Goal: Task Accomplishment & Management: Complete application form

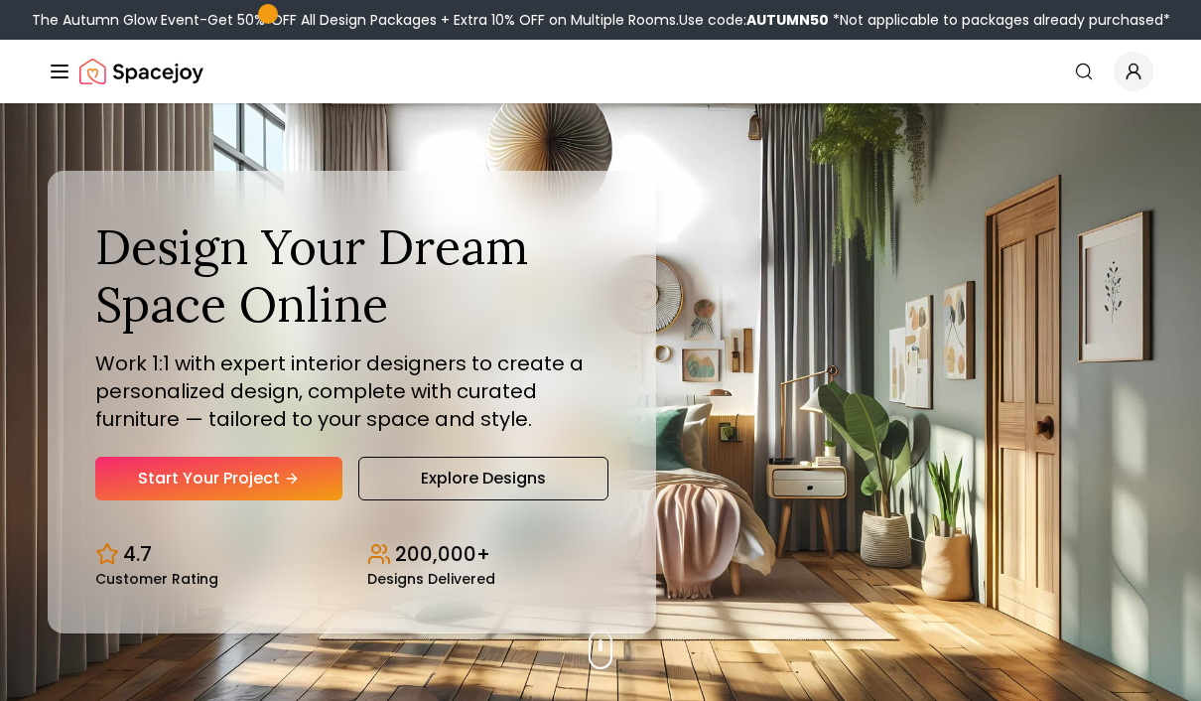
click at [239, 500] on link "Start Your Project" at bounding box center [218, 479] width 247 height 44
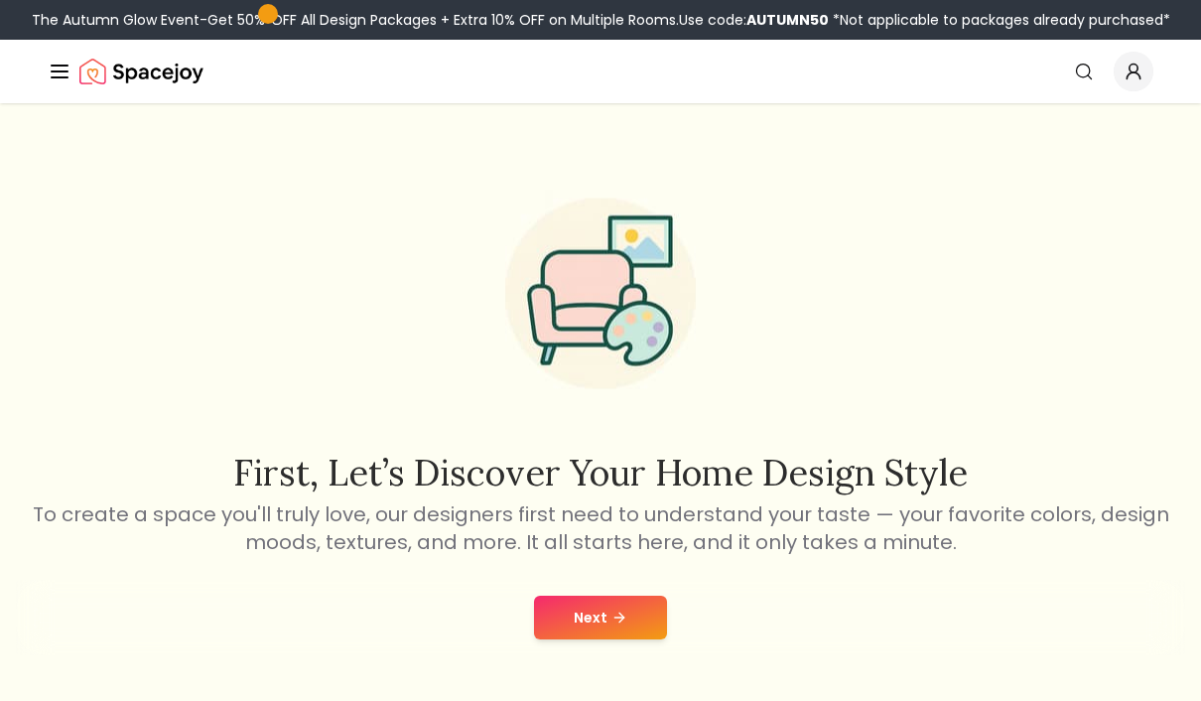
click at [587, 620] on button "Next" at bounding box center [600, 618] width 133 height 44
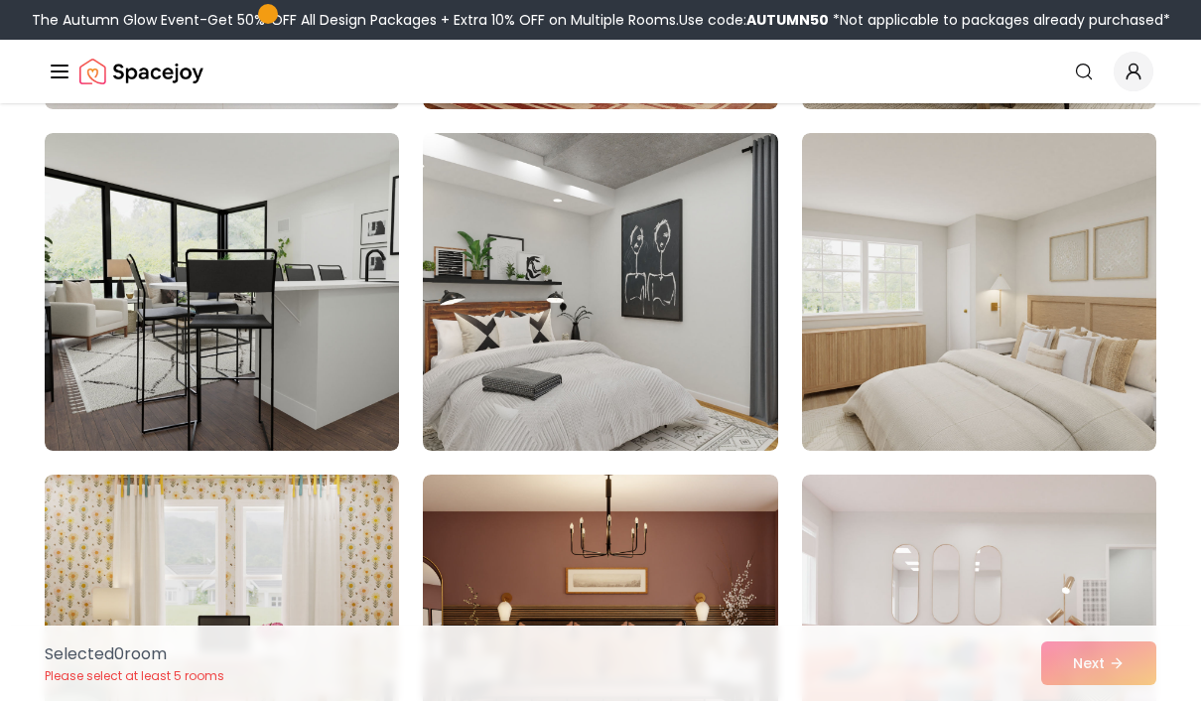
scroll to position [3215, 0]
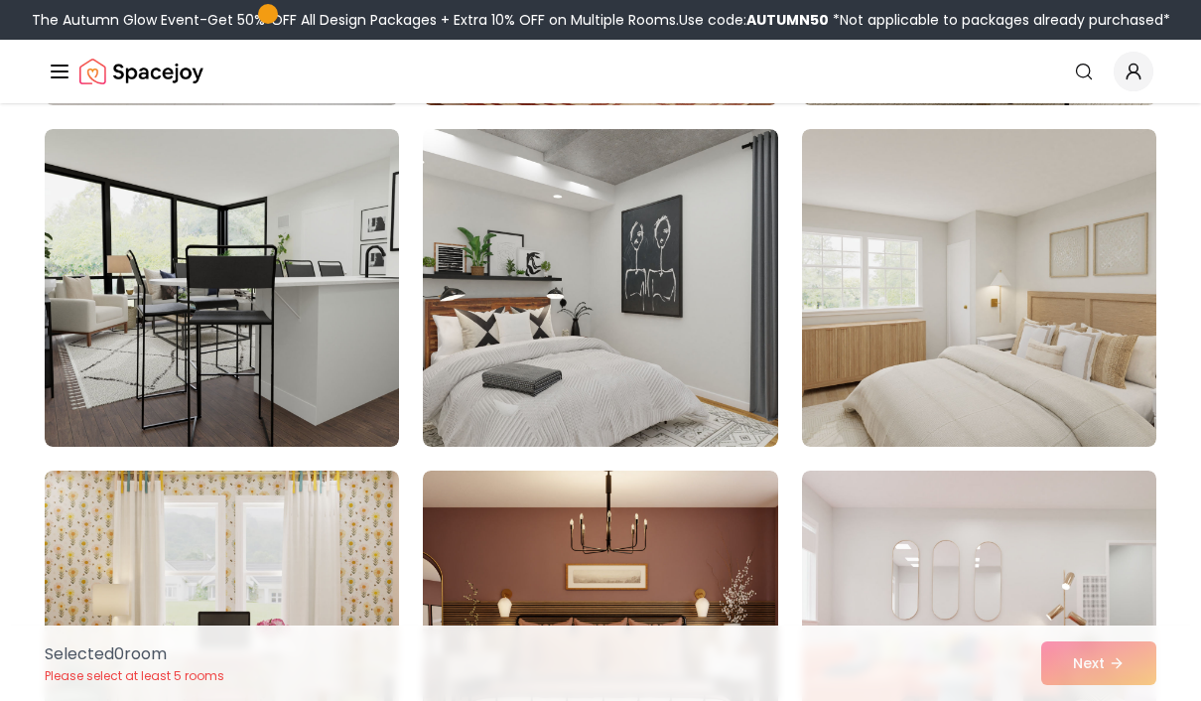
click at [316, 334] on img at bounding box center [222, 288] width 354 height 318
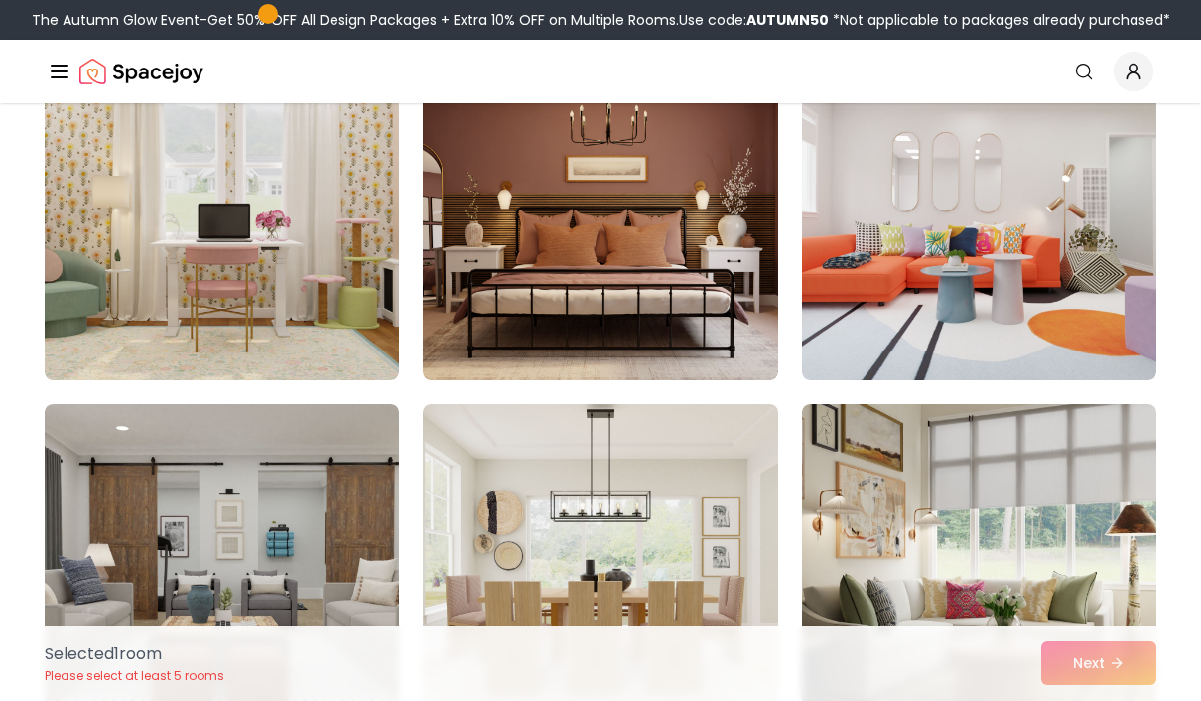
scroll to position [3634, 0]
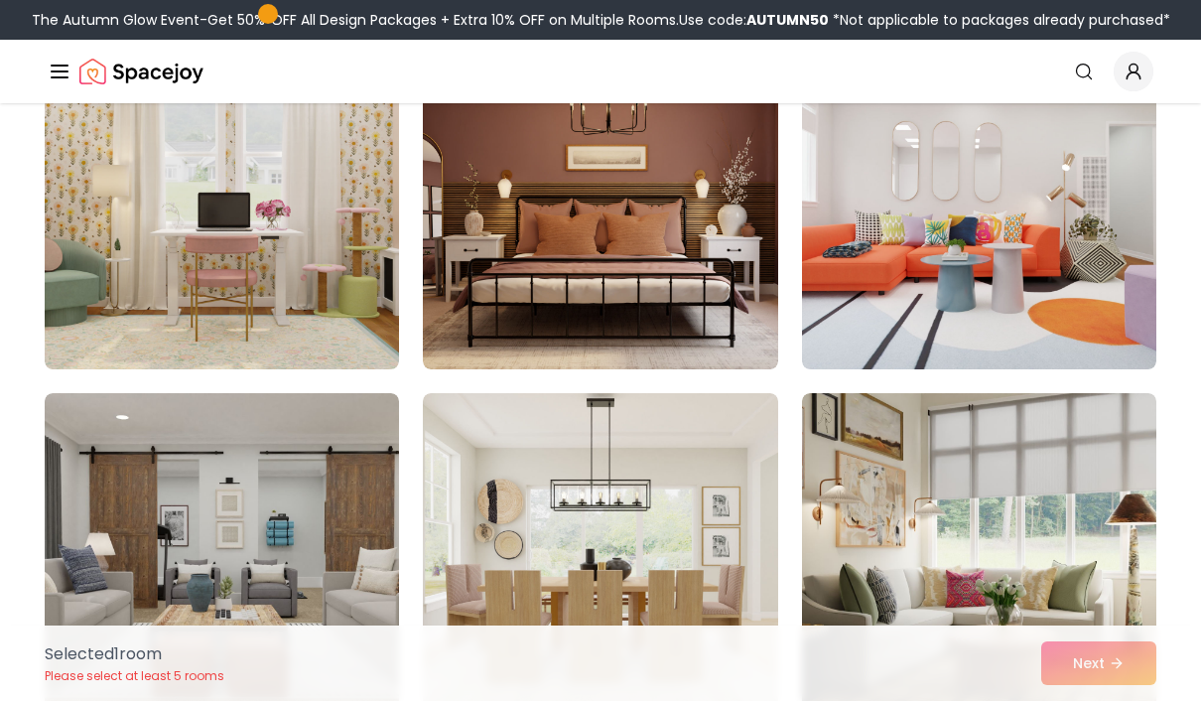
click at [317, 246] on img at bounding box center [222, 211] width 354 height 318
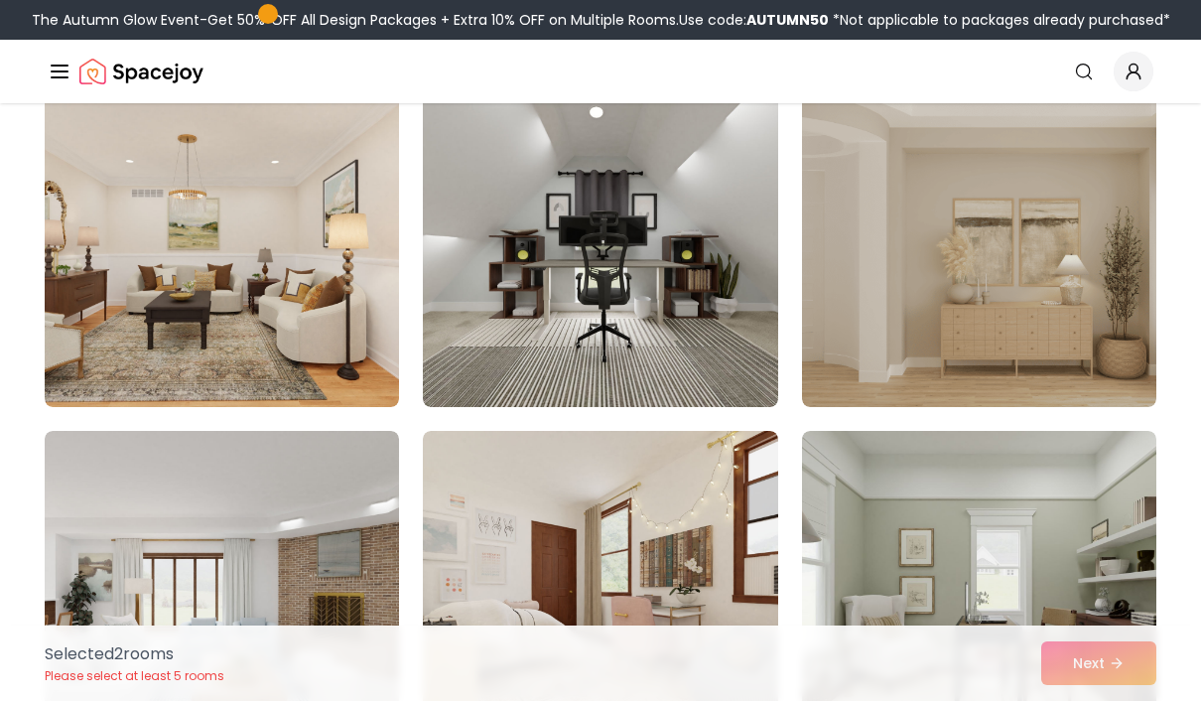
scroll to position [5004, 0]
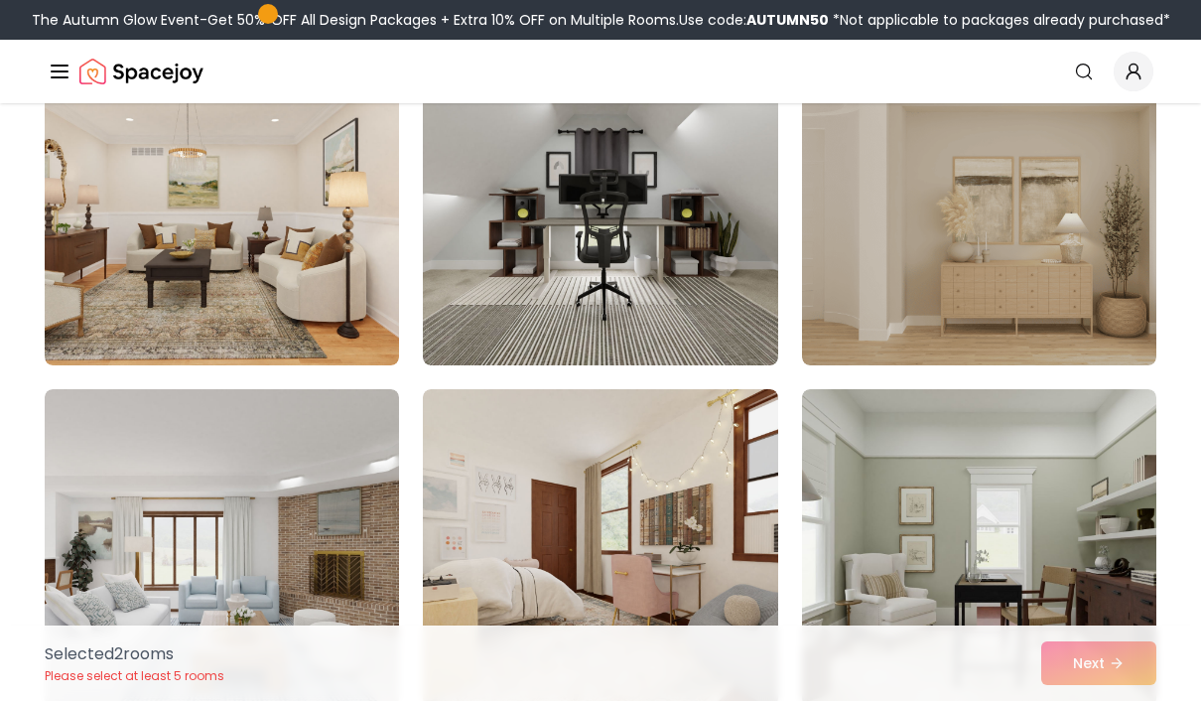
click at [675, 260] on img at bounding box center [600, 207] width 354 height 318
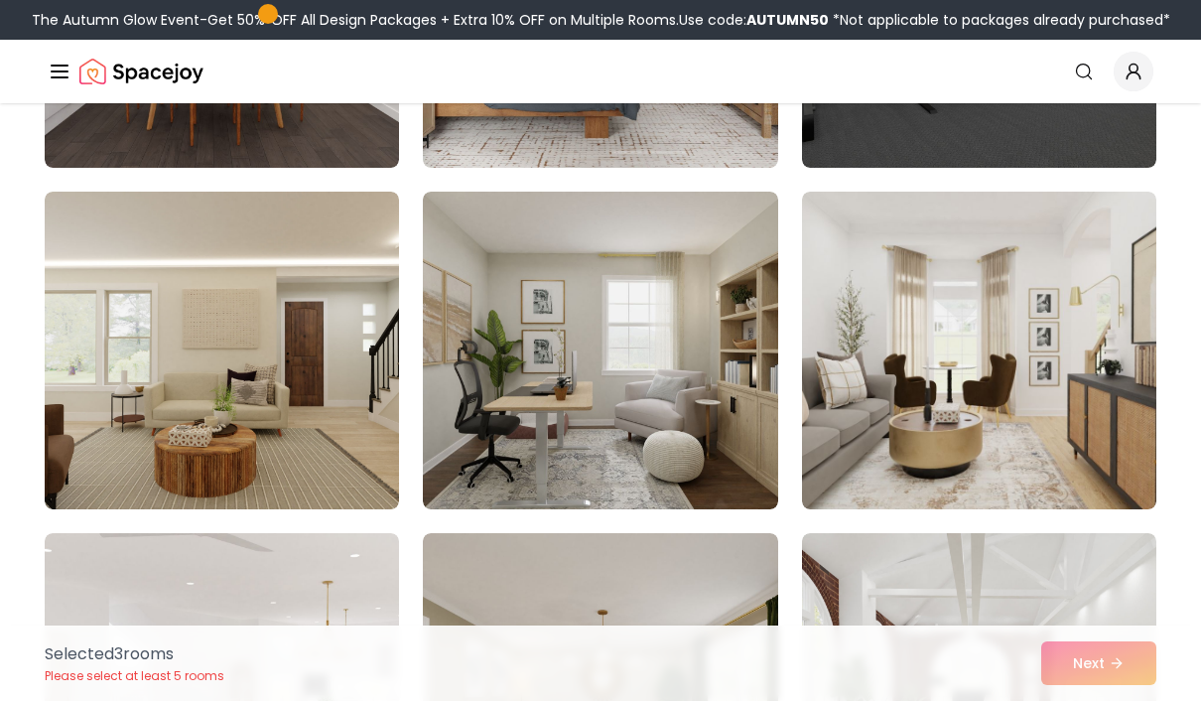
scroll to position [7973, 0]
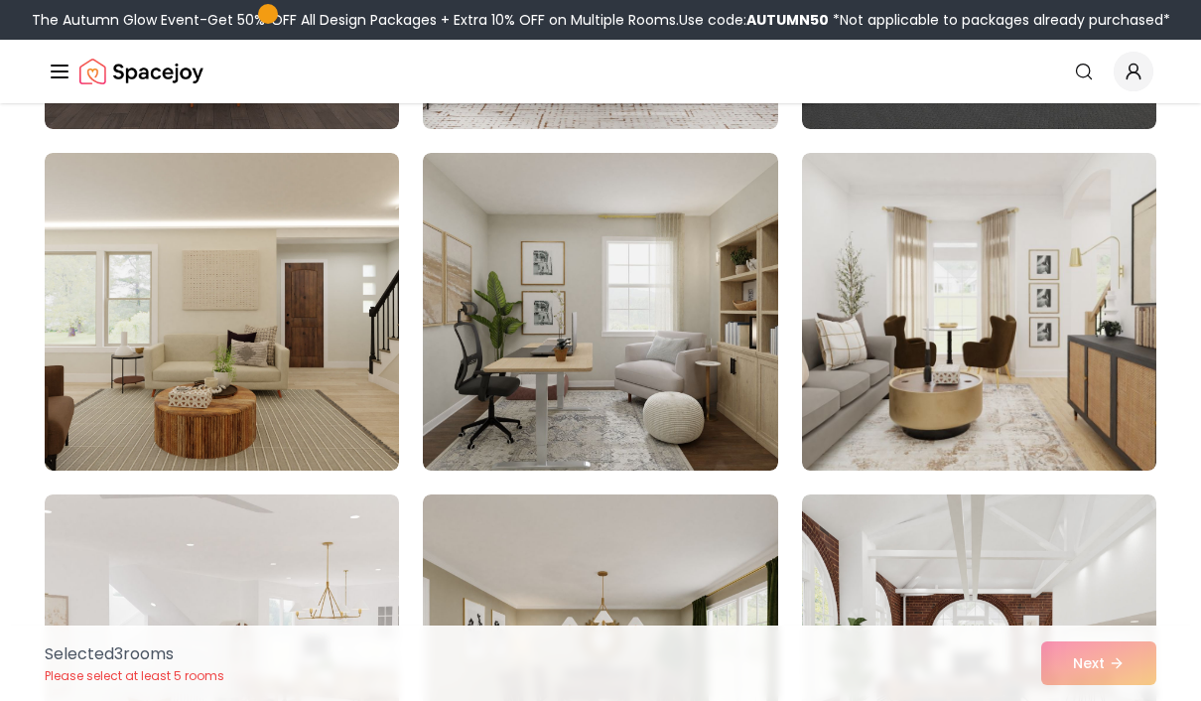
click at [671, 355] on img at bounding box center [600, 312] width 354 height 318
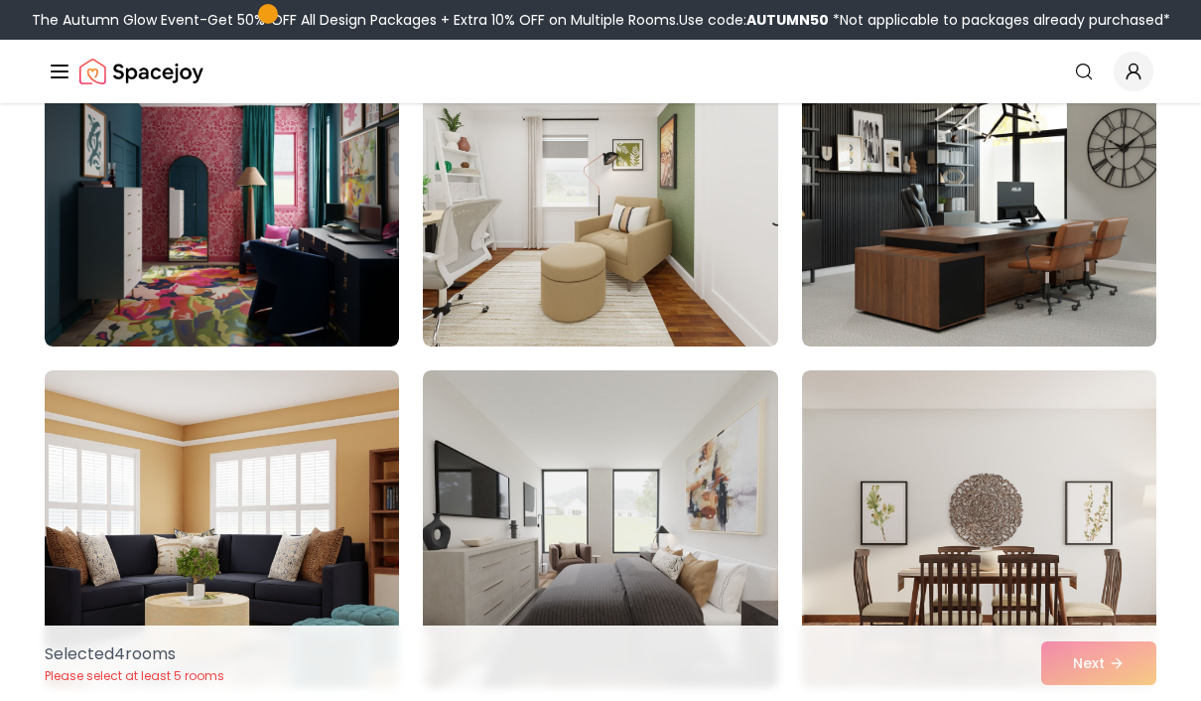
scroll to position [9806, 0]
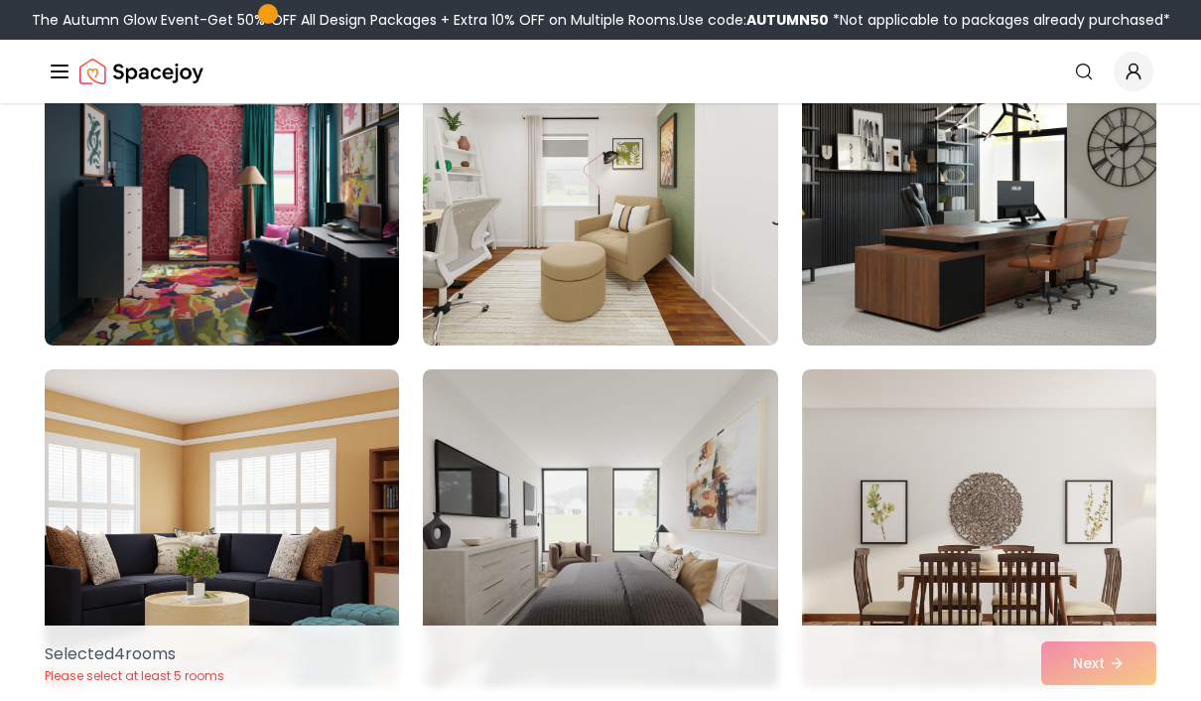
click at [717, 263] on img at bounding box center [600, 187] width 354 height 318
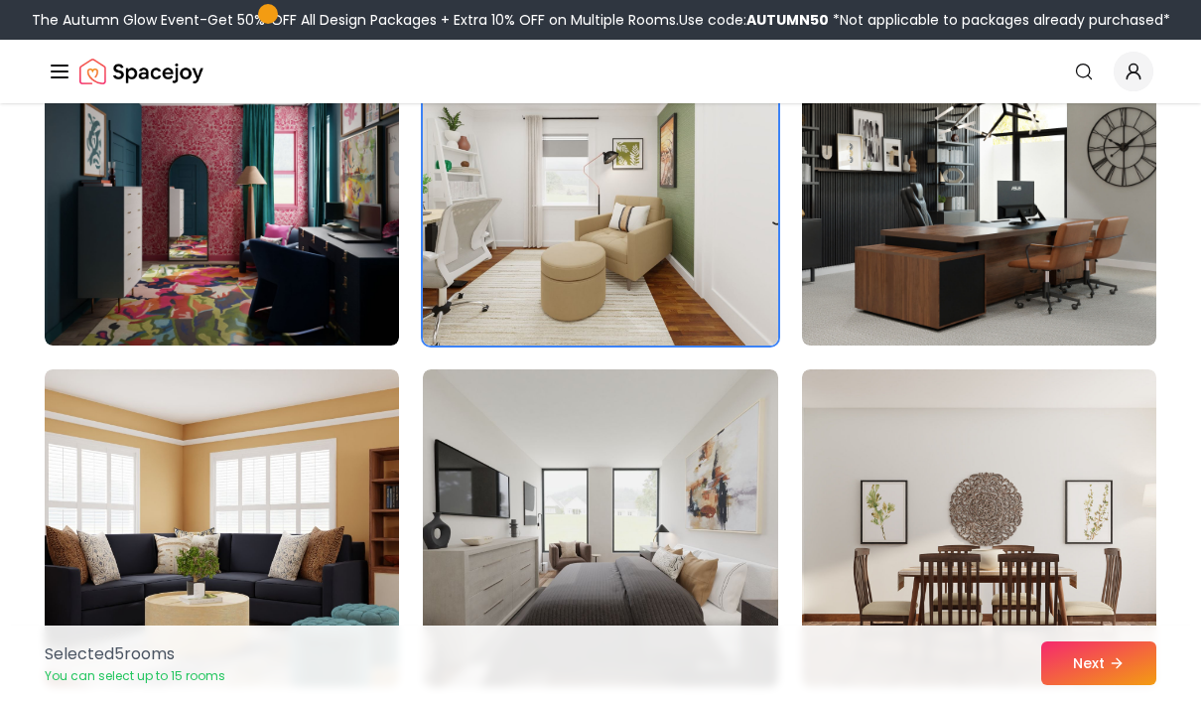
click at [1071, 685] on button "Next" at bounding box center [1099, 663] width 115 height 44
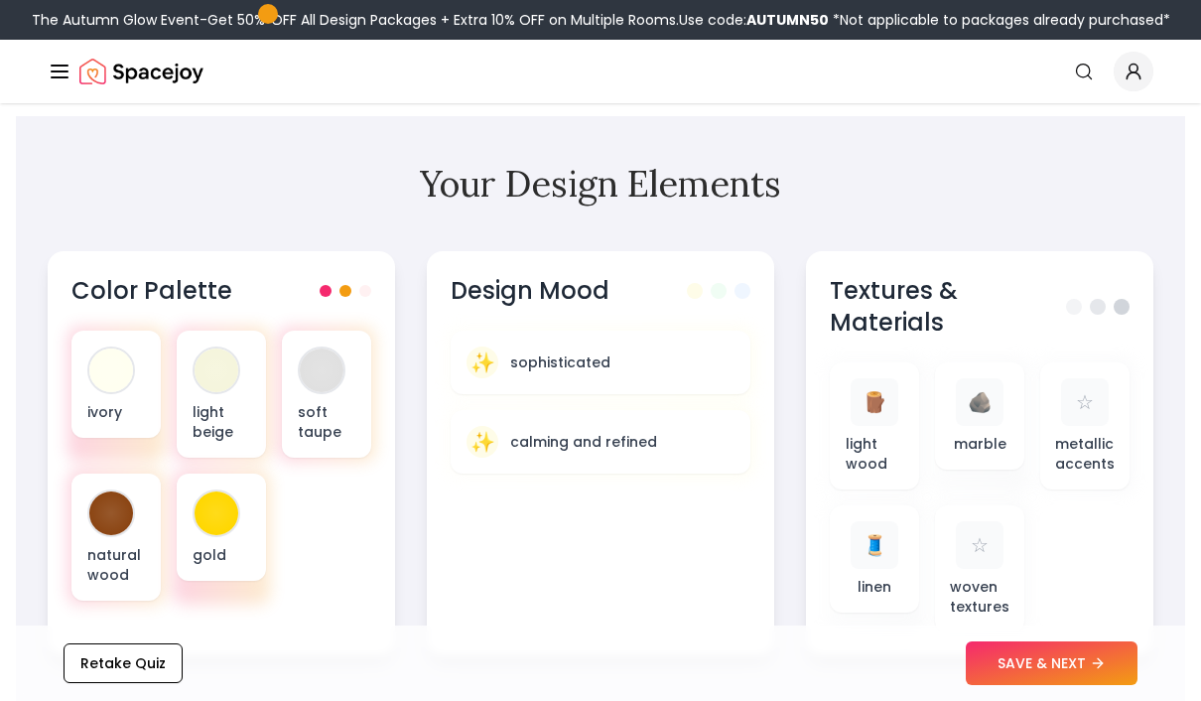
scroll to position [637, 0]
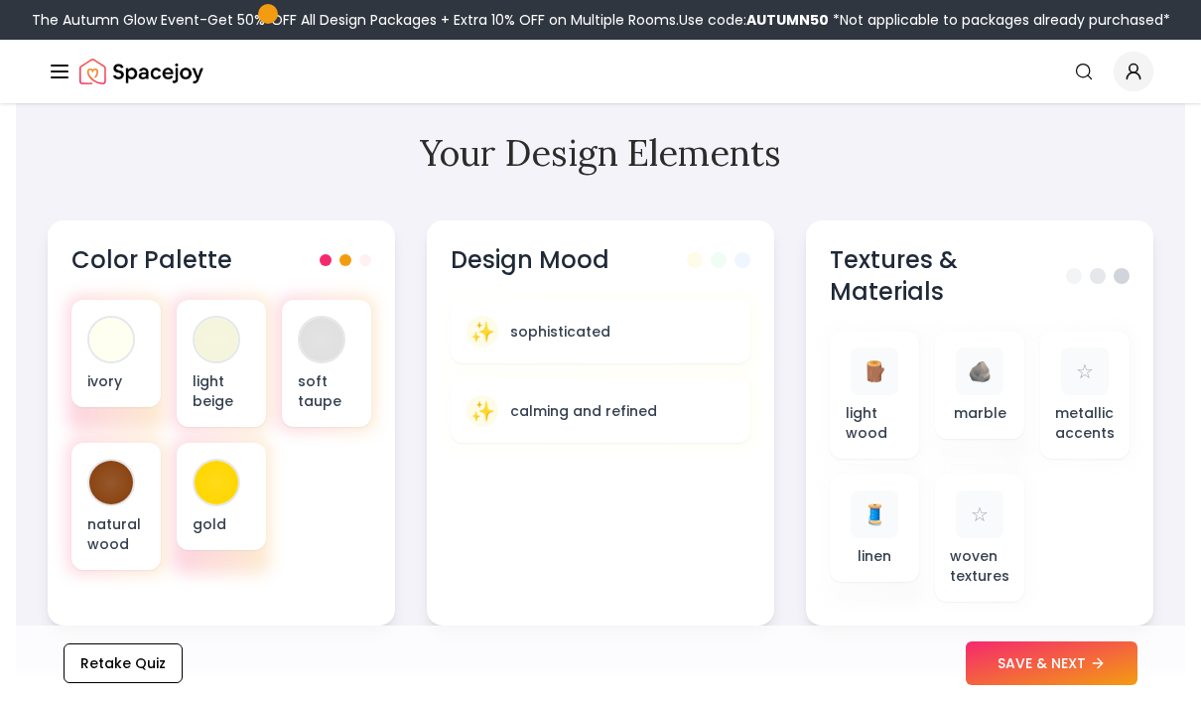
click at [1037, 685] on button "SAVE & NEXT" at bounding box center [1052, 663] width 172 height 44
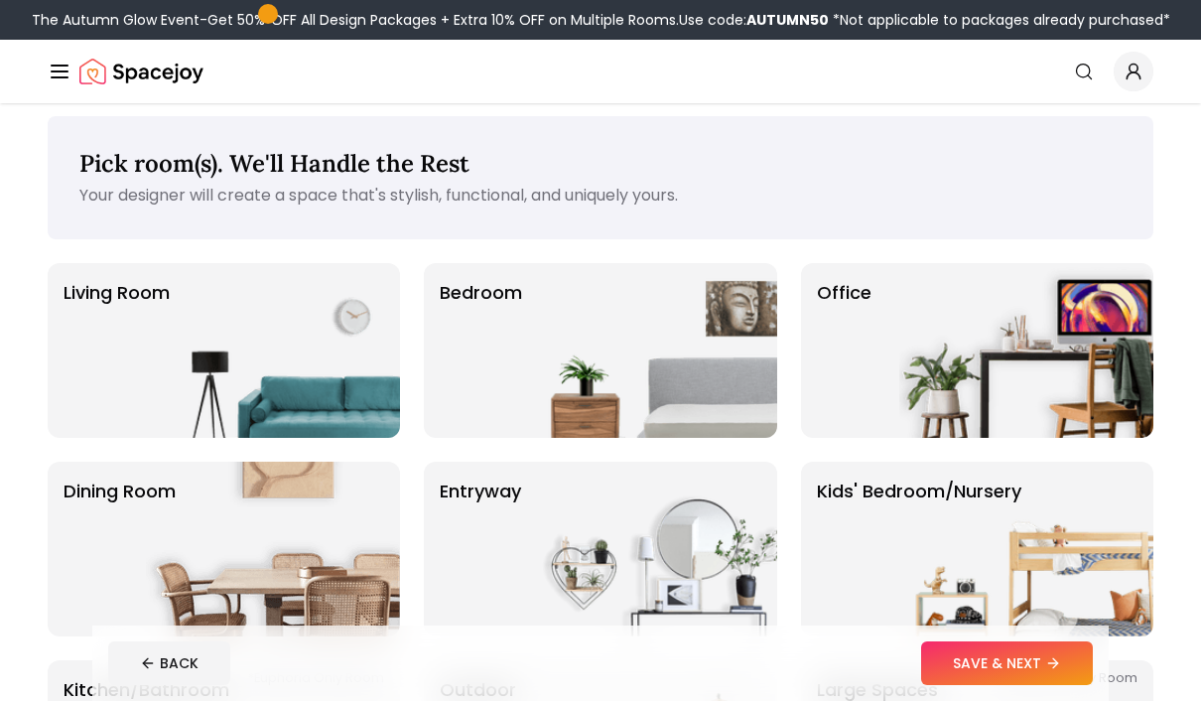
scroll to position [12, 0]
click at [911, 322] on img at bounding box center [1027, 349] width 254 height 175
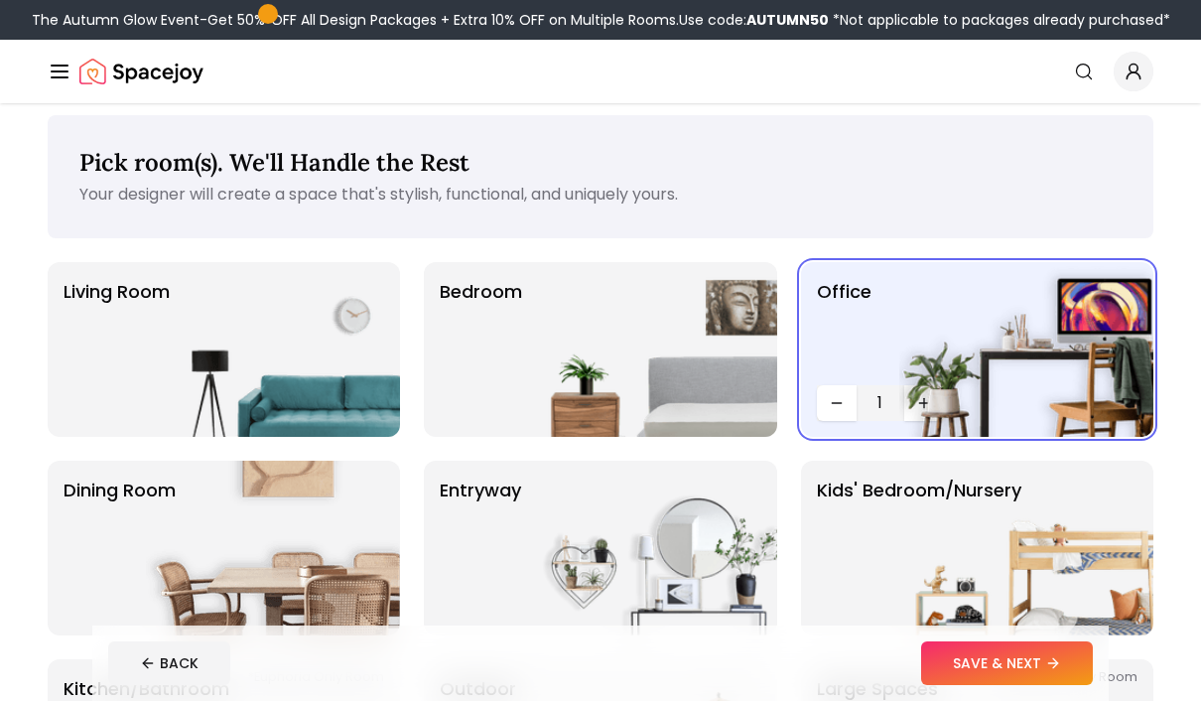
click at [985, 685] on button "SAVE & NEXT" at bounding box center [1007, 663] width 172 height 44
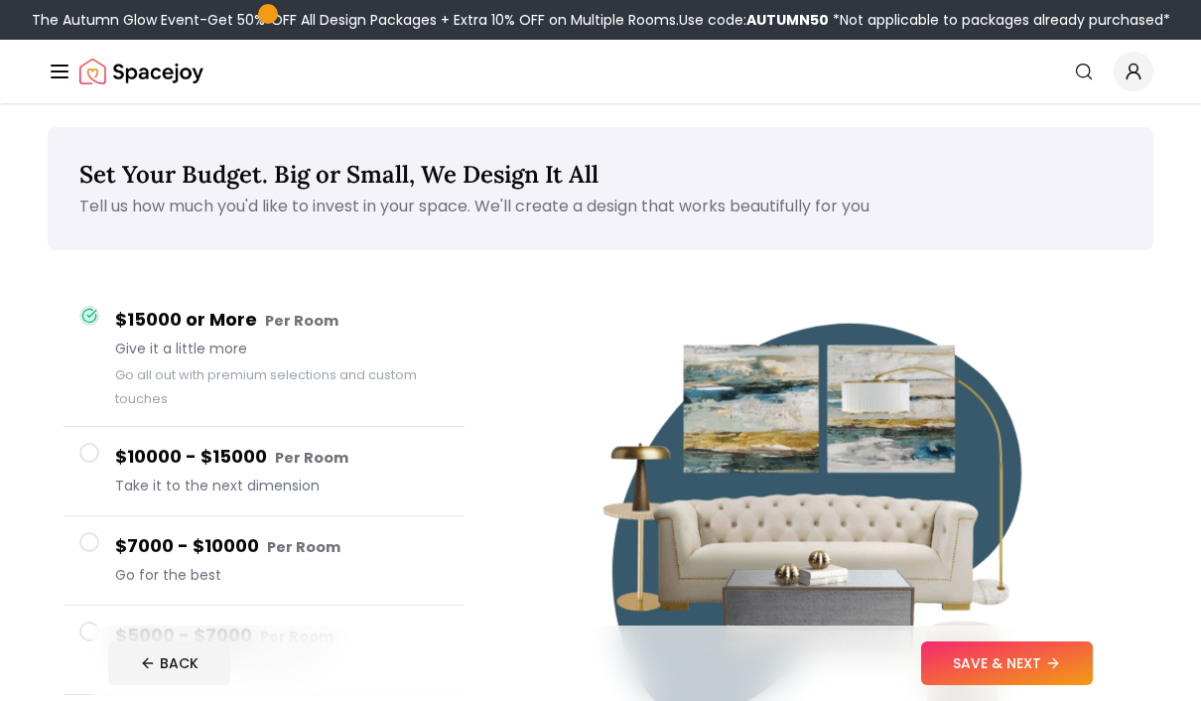
scroll to position [82, 0]
